Goal: Task Accomplishment & Management: Use online tool/utility

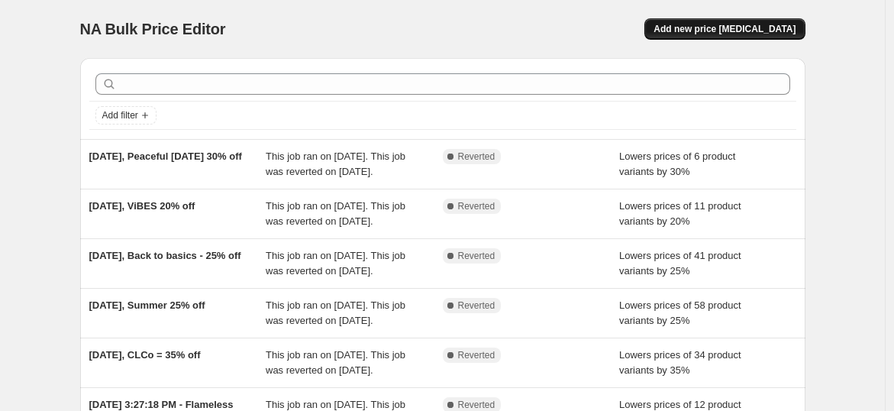
click at [701, 31] on span "Add new price [MEDICAL_DATA]" at bounding box center [724, 29] width 142 height 12
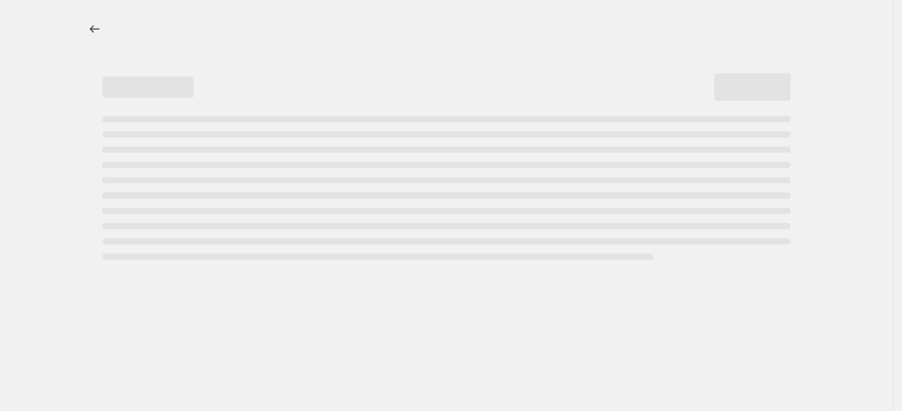
select select "percentage"
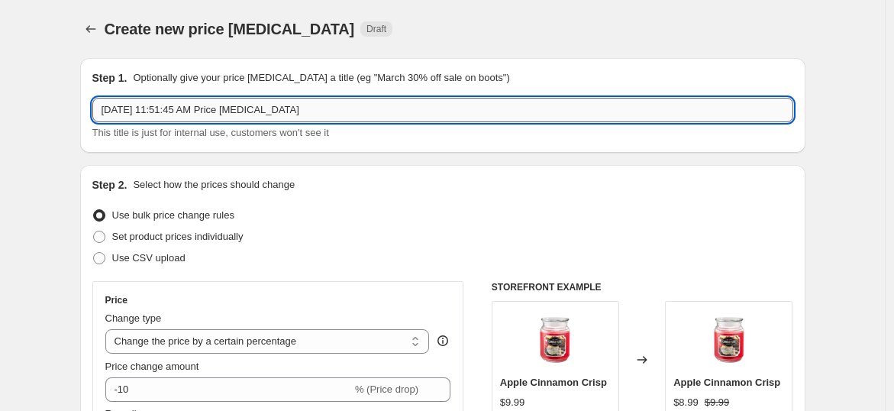
click at [348, 105] on input "[DATE] 11:51:45 AM Price [MEDICAL_DATA]" at bounding box center [442, 110] width 701 height 24
type input "[DATE], CLCo sale"
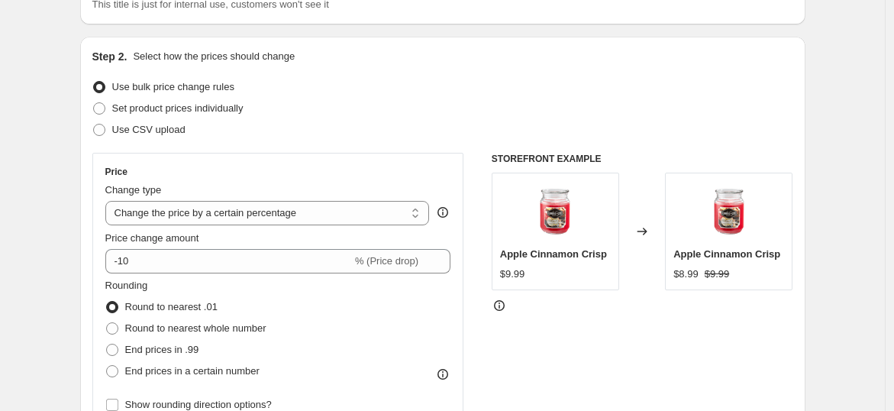
scroll to position [134, 0]
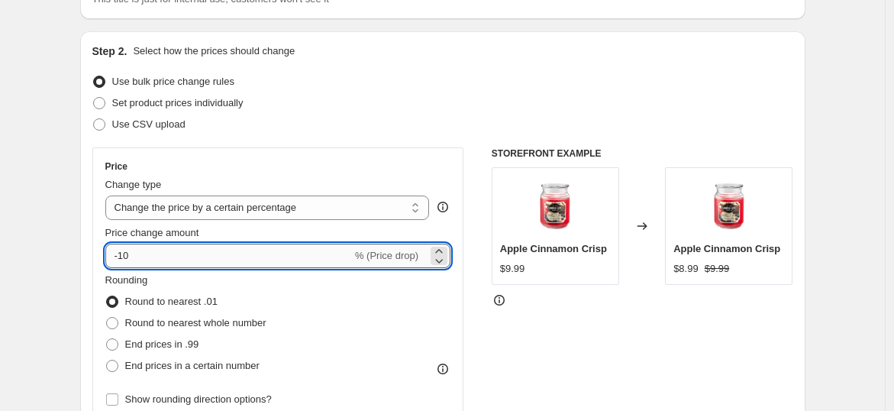
click at [189, 258] on input "-10" at bounding box center [228, 255] width 247 height 24
type input "-1"
type input "-35"
click at [194, 275] on fieldset "Rounding Round to nearest .01 Round to nearest whole number End prices in .99 E…" at bounding box center [185, 324] width 161 height 104
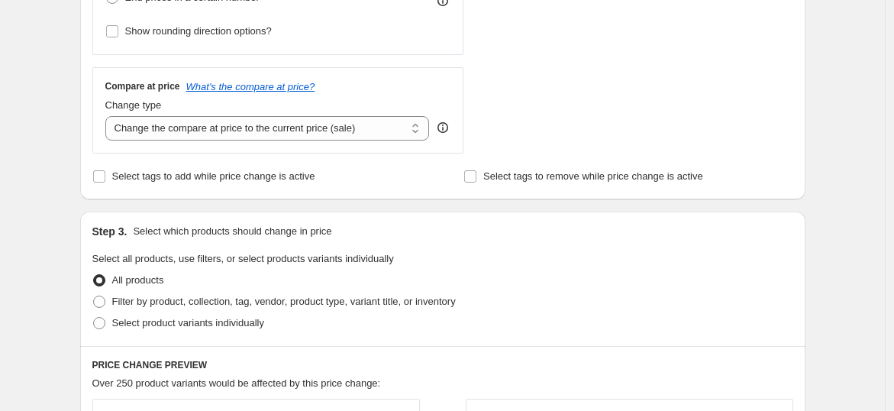
scroll to position [543, 0]
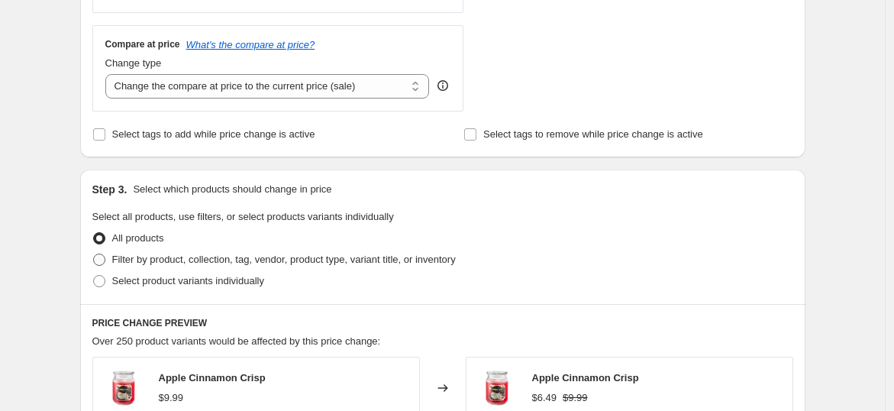
click at [401, 253] on span "Filter by product, collection, tag, vendor, product type, variant title, or inv…" at bounding box center [283, 258] width 343 height 11
click at [94, 253] on input "Filter by product, collection, tag, vendor, product type, variant title, or inv…" at bounding box center [93, 253] width 1 height 1
radio input "true"
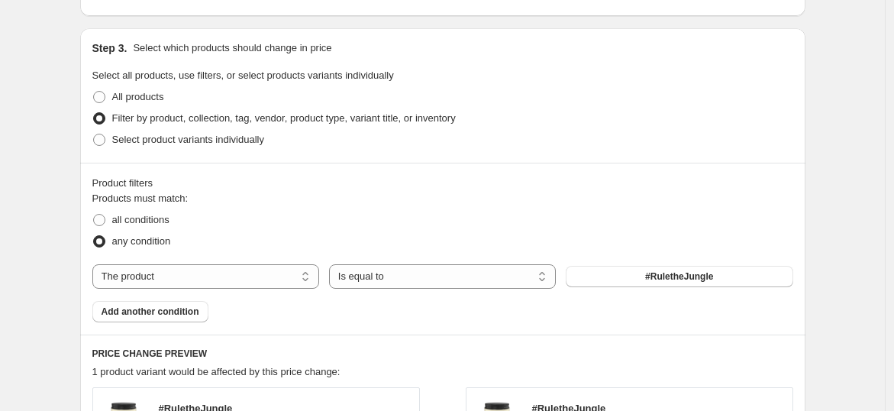
scroll to position [687, 0]
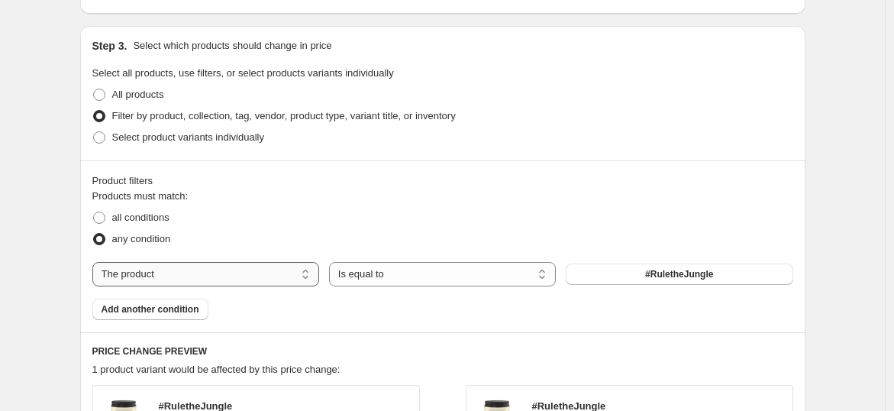
click at [274, 267] on select "The product The product's collection The product's tag The product's vendor The…" at bounding box center [205, 274] width 227 height 24
select select "collection"
click at [680, 274] on span "$5.00 candles" at bounding box center [679, 274] width 60 height 12
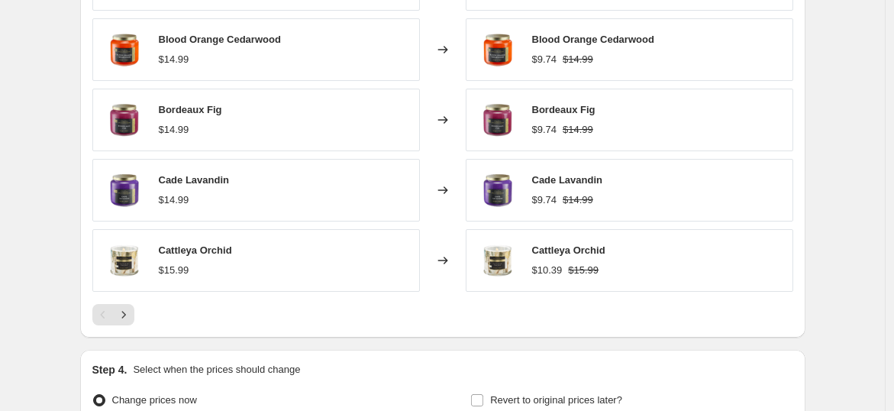
scroll to position [1283, 0]
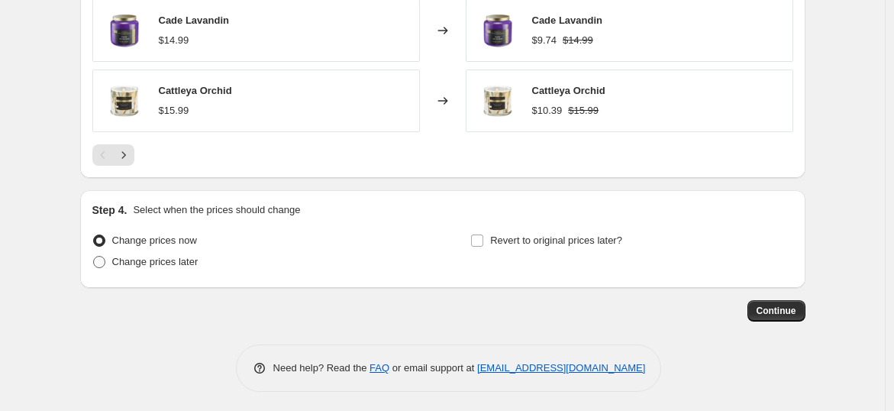
click at [181, 261] on span "Change prices later" at bounding box center [155, 261] width 86 height 11
click at [94, 256] on input "Change prices later" at bounding box center [93, 256] width 1 height 1
radio input "true"
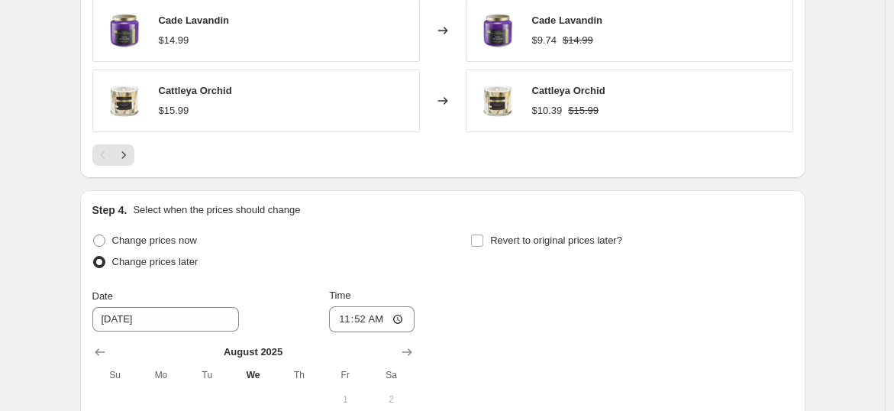
scroll to position [1469, 0]
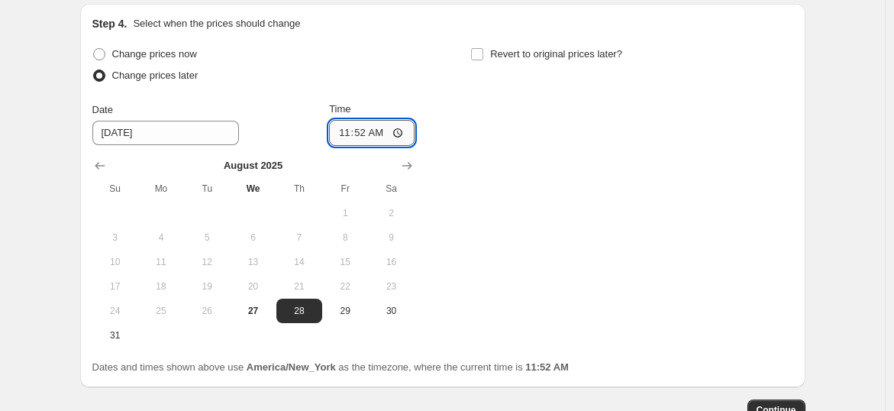
click at [361, 128] on input "11:52" at bounding box center [371, 133] width 85 height 26
type input "23:30"
click at [510, 48] on span "Revert to original prices later?" at bounding box center [556, 53] width 132 height 11
click at [483, 48] on input "Revert to original prices later?" at bounding box center [477, 54] width 12 height 12
checkbox input "true"
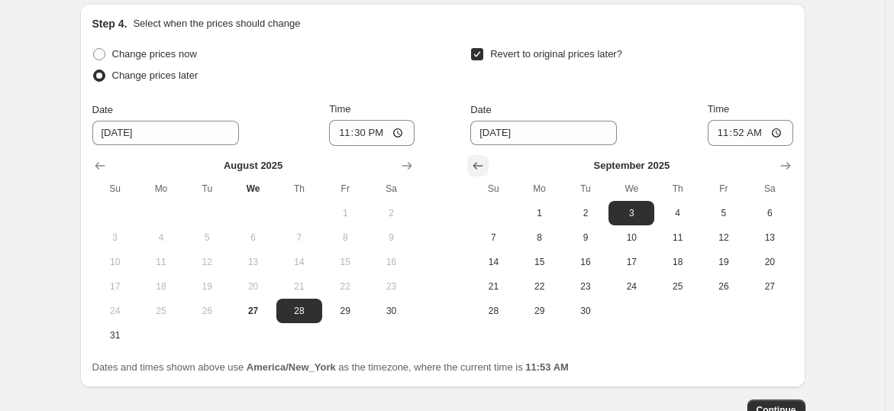
click at [482, 163] on icon "Show previous month, August 2025" at bounding box center [477, 165] width 15 height 15
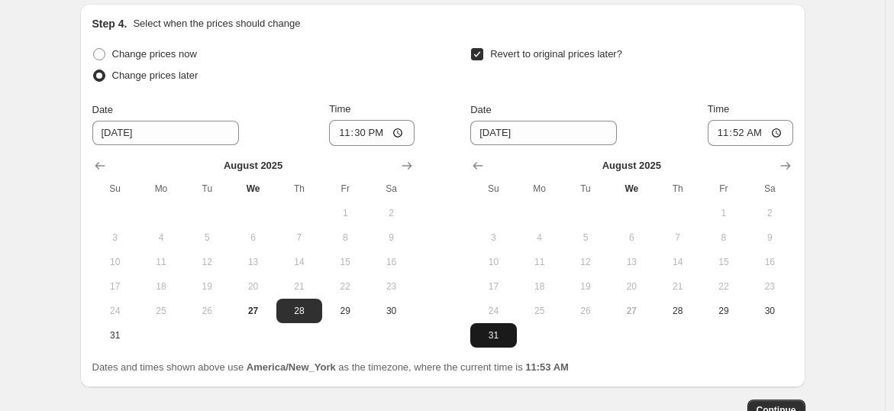
click at [489, 329] on span "31" at bounding box center [493, 335] width 34 height 12
type input "[DATE]"
click at [756, 131] on input "11:52" at bounding box center [749, 133] width 85 height 26
type input "23:52"
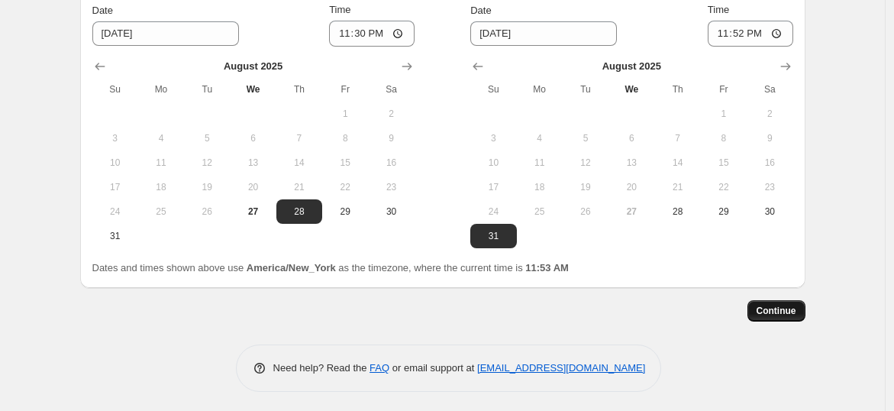
click at [772, 306] on span "Continue" at bounding box center [776, 311] width 40 height 12
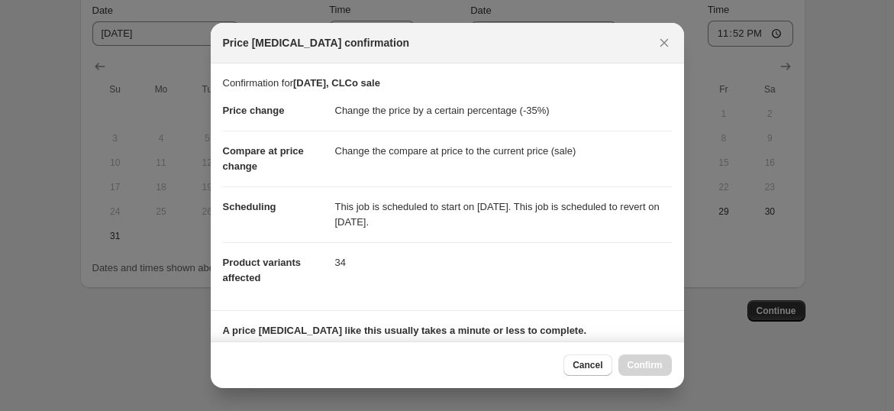
scroll to position [227, 0]
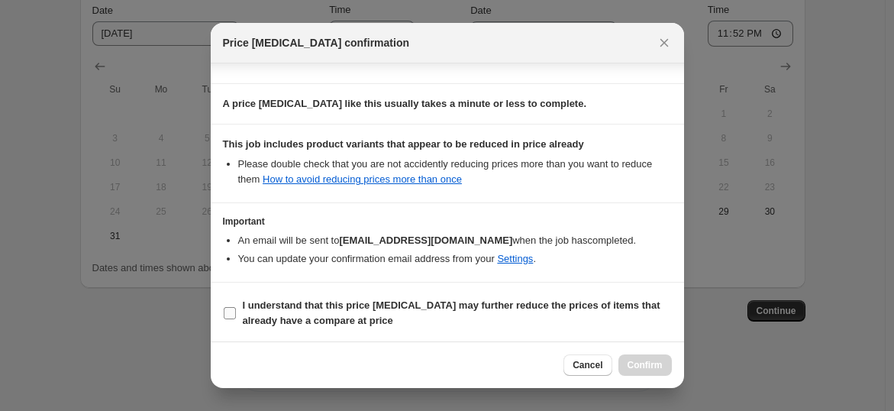
click at [224, 310] on input "I understand that this price [MEDICAL_DATA] may further reduce the prices of it…" at bounding box center [230, 313] width 12 height 12
checkbox input "true"
click at [632, 361] on span "Confirm" at bounding box center [644, 365] width 35 height 12
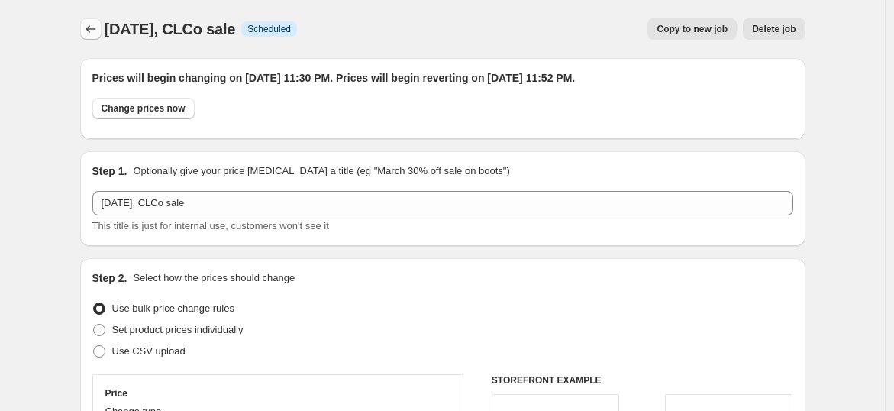
click at [95, 27] on icon "Price change jobs" at bounding box center [90, 28] width 15 height 15
